Goal: Task Accomplishment & Management: Use online tool/utility

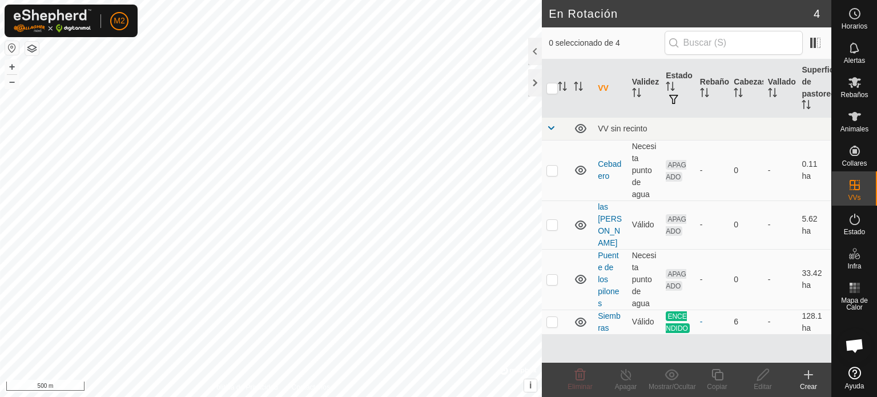
scroll to position [1107, 0]
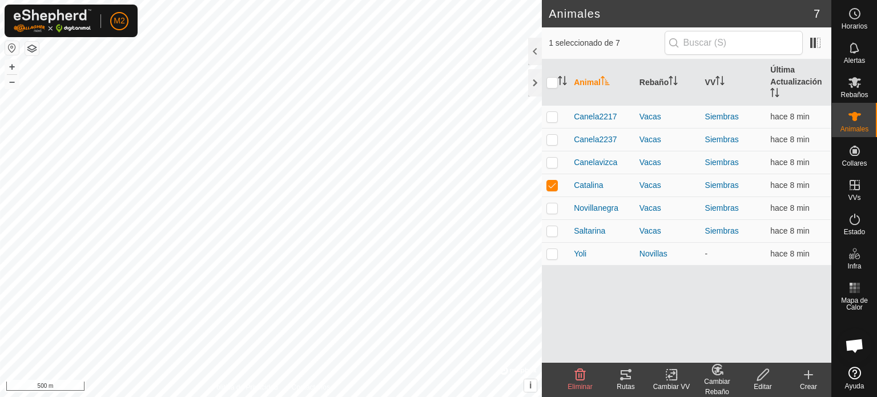
click at [622, 370] on icon at bounding box center [626, 374] width 10 height 9
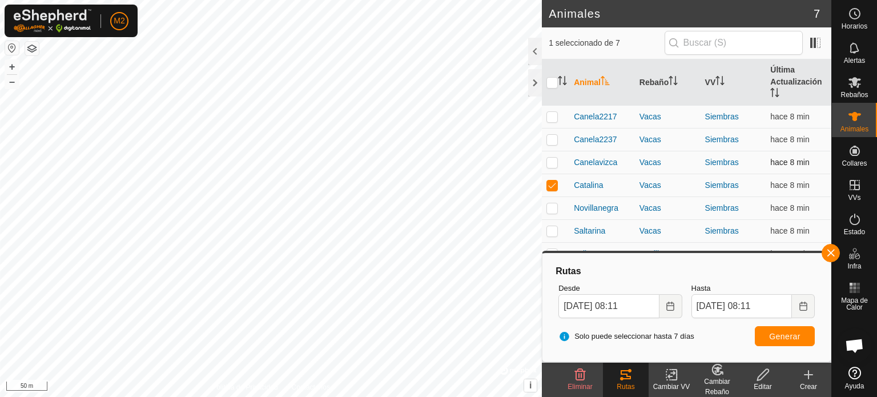
click at [556, 163] on p-checkbox at bounding box center [551, 162] width 11 height 9
checkbox input "true"
click at [556, 176] on td at bounding box center [555, 185] width 27 height 23
checkbox input "false"
click at [791, 339] on span "Generar" at bounding box center [784, 336] width 31 height 9
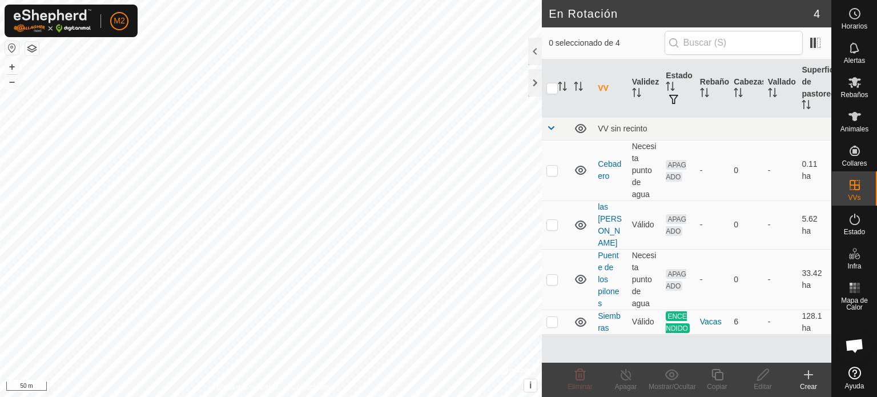
checkbox input "false"
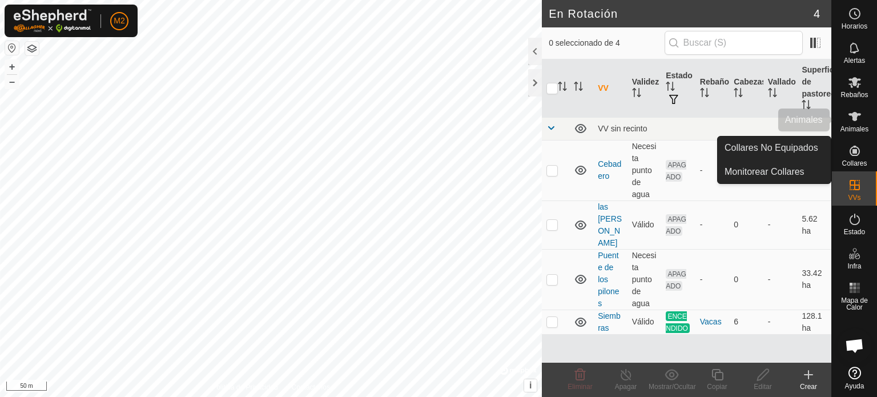
click at [859, 115] on icon at bounding box center [855, 116] width 13 height 9
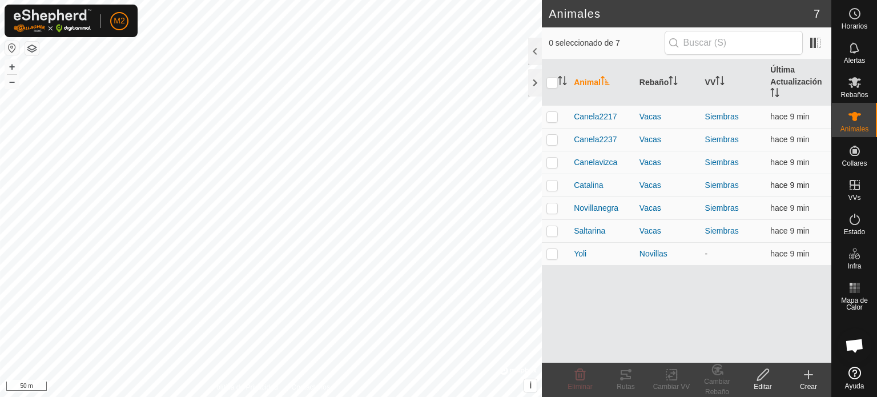
click at [553, 190] on td at bounding box center [555, 185] width 27 height 23
checkbox input "true"
click at [624, 381] on icon at bounding box center [626, 375] width 14 height 14
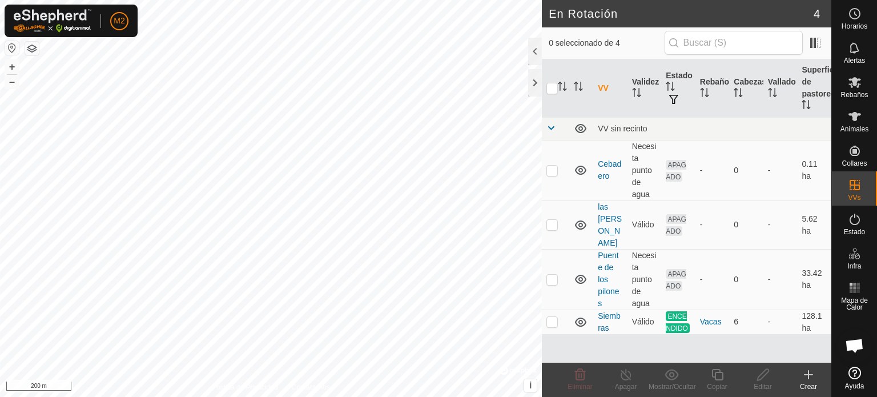
checkbox input "true"
